Goal: Check status: Check status

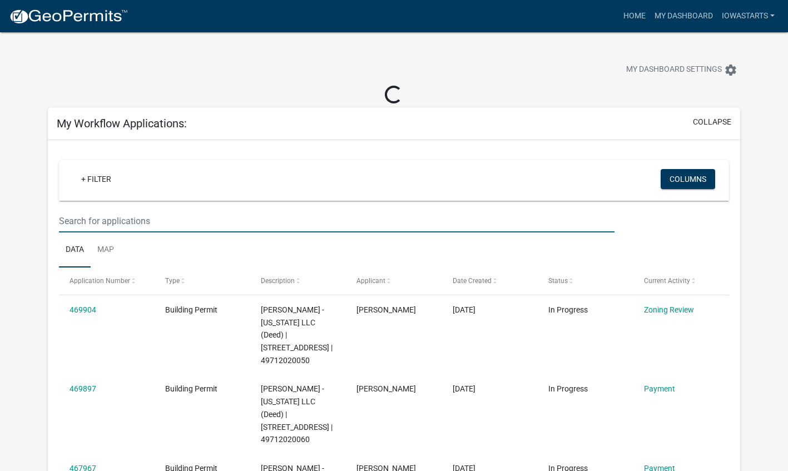
click at [264, 226] on input "text" at bounding box center [337, 221] width 556 height 23
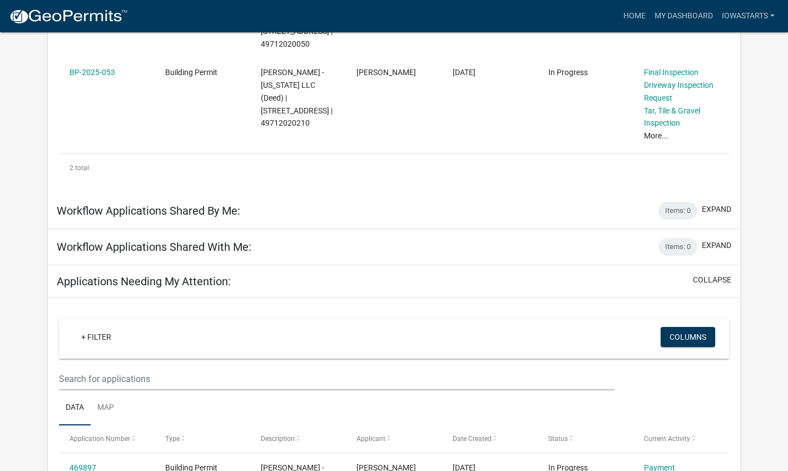
scroll to position [298, 0]
type input "2205"
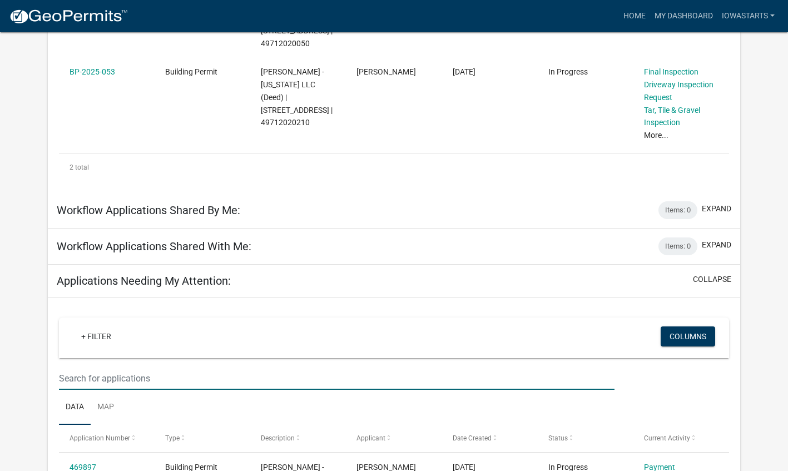
click at [98, 367] on input "text" at bounding box center [337, 378] width 556 height 23
type input "2205"
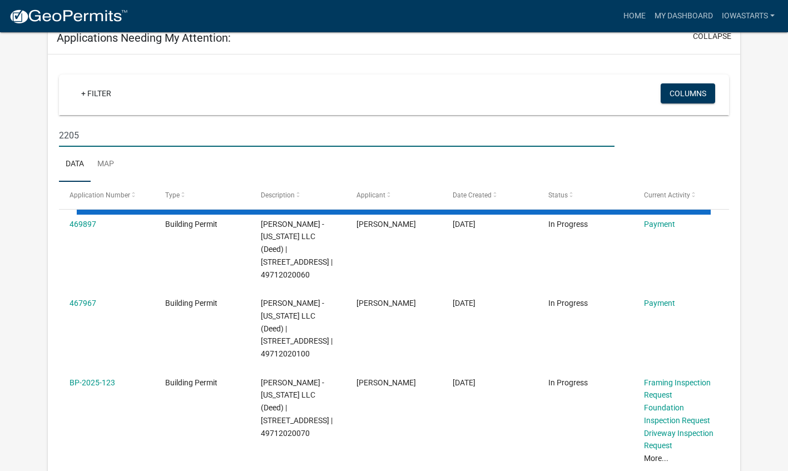
scroll to position [543, 0]
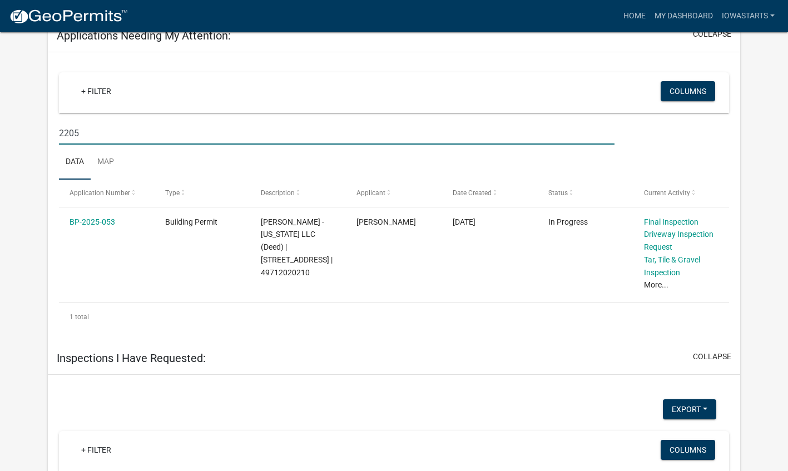
click at [107, 218] on link "BP-2025-053" at bounding box center [93, 222] width 46 height 9
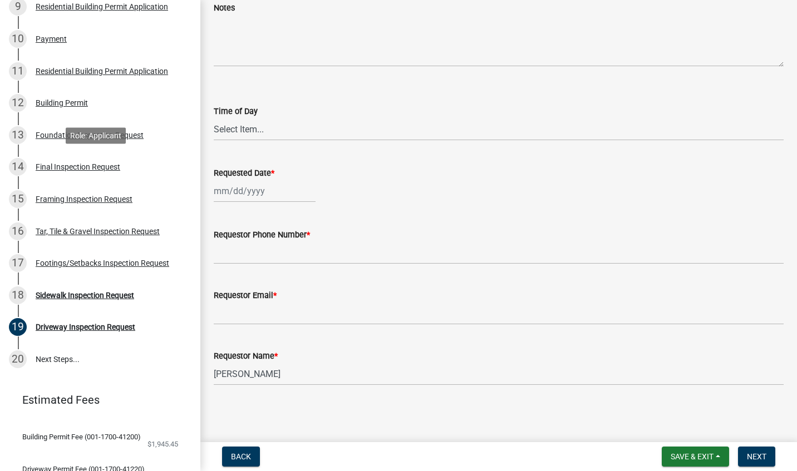
scroll to position [441, 0]
click at [88, 167] on div "Final Inspection Request" at bounding box center [78, 166] width 85 height 8
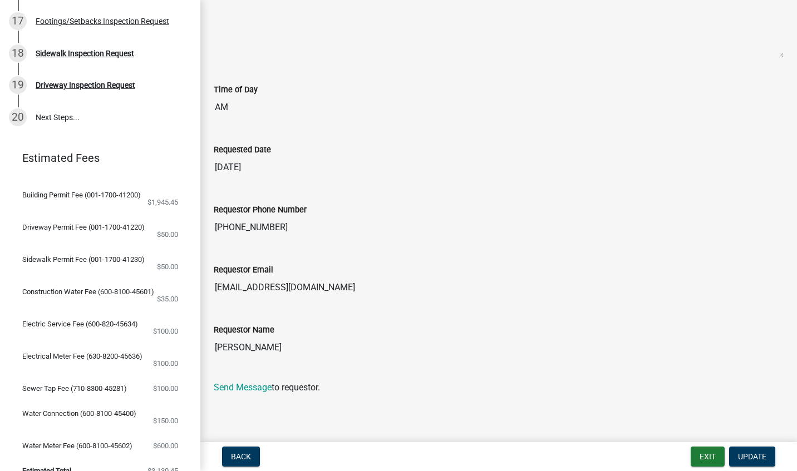
scroll to position [720, 0]
